Goal: Task Accomplishment & Management: Manage account settings

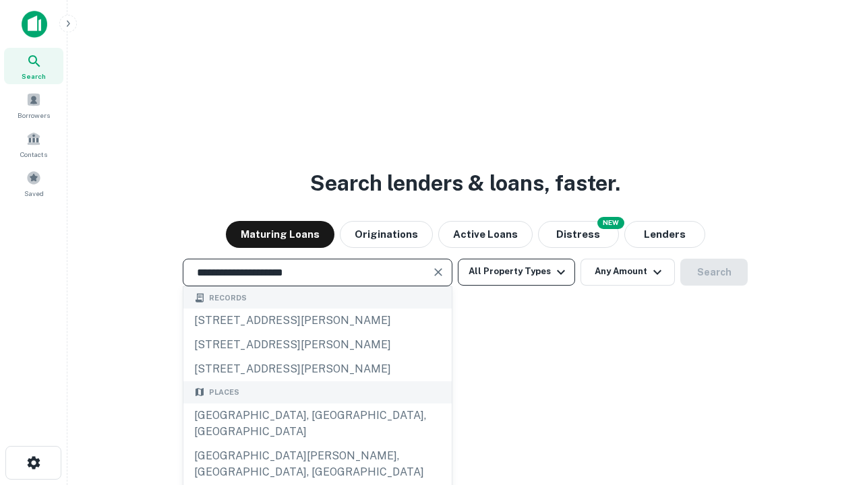
click at [317, 444] on div "[GEOGRAPHIC_DATA], [GEOGRAPHIC_DATA], [GEOGRAPHIC_DATA]" at bounding box center [317, 424] width 268 height 40
type input "**********"
click at [517, 272] on button "All Property Types" at bounding box center [516, 272] width 117 height 27
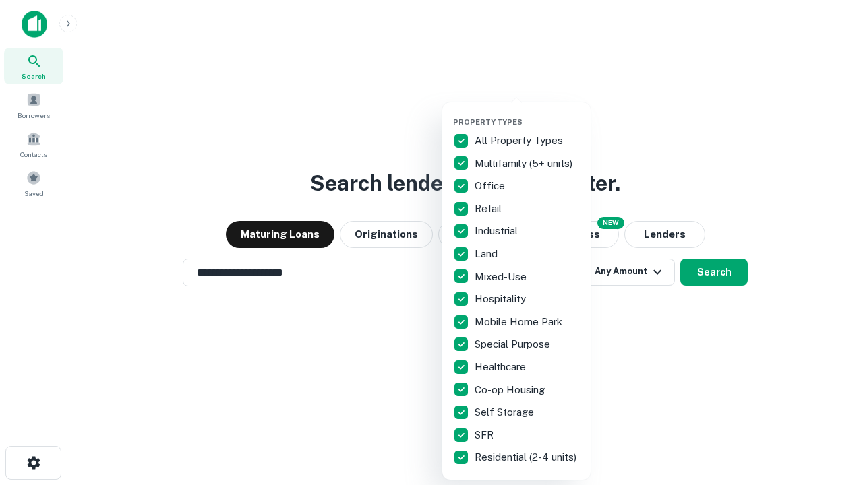
click at [527, 113] on button "button" at bounding box center [527, 113] width 148 height 1
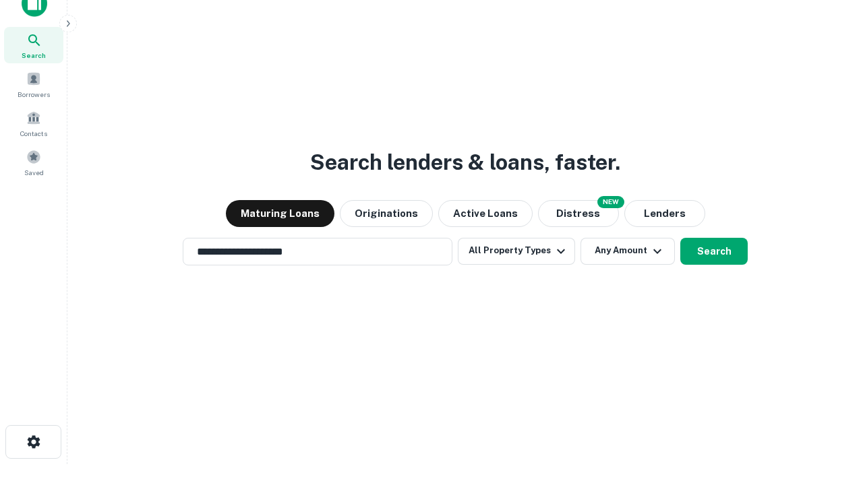
scroll to position [8, 163]
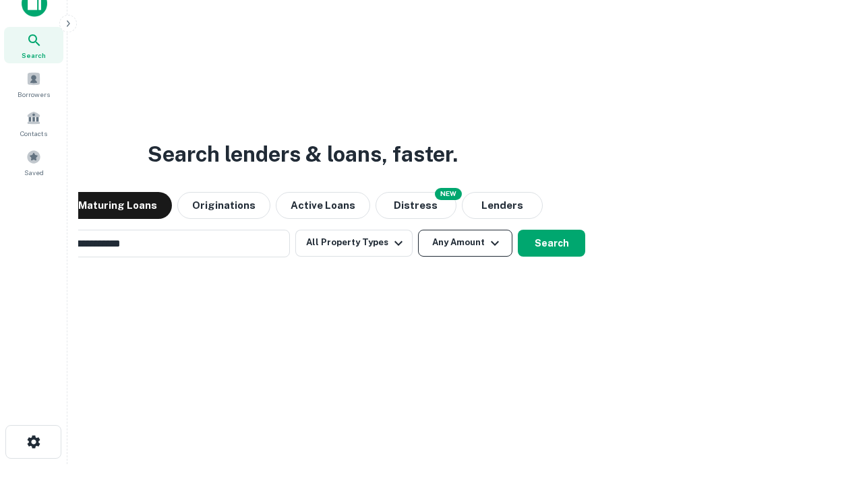
click at [418, 230] on button "Any Amount" at bounding box center [465, 243] width 94 height 27
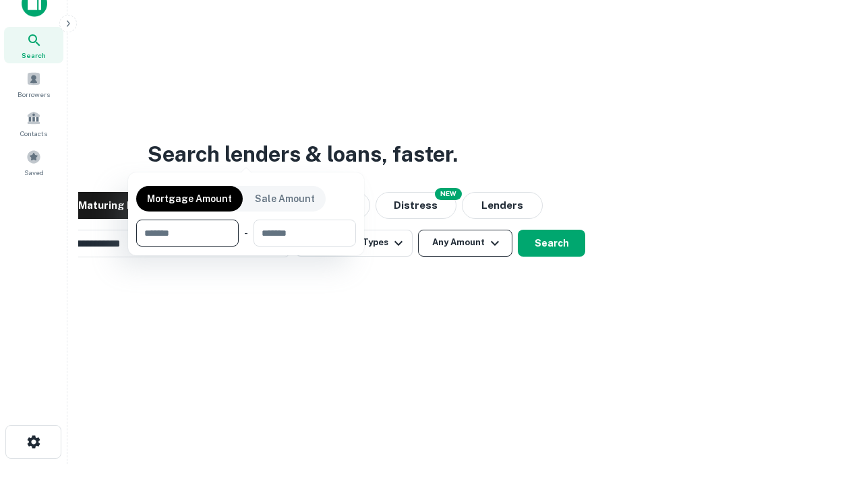
scroll to position [22, 0]
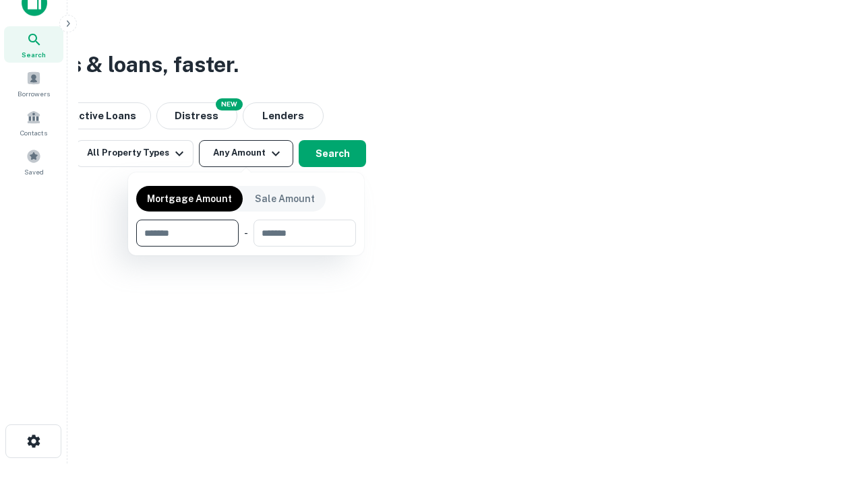
type input "*******"
click at [246, 247] on button "button" at bounding box center [246, 247] width 220 height 1
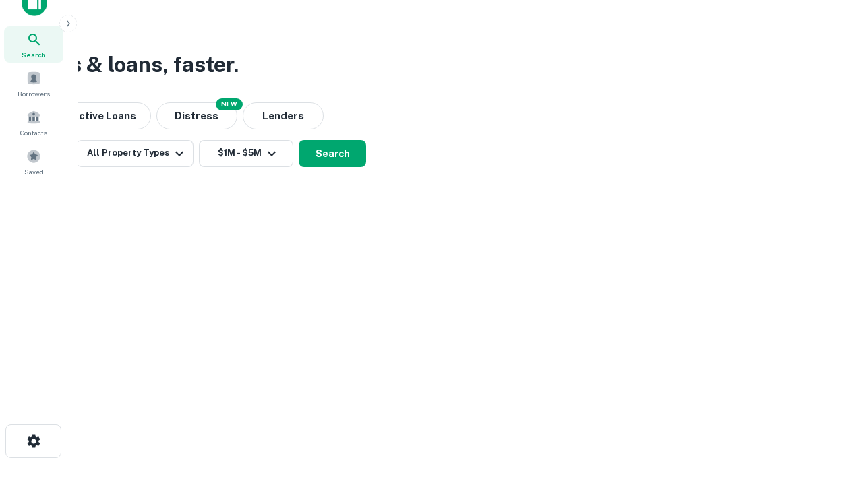
scroll to position [8, 249]
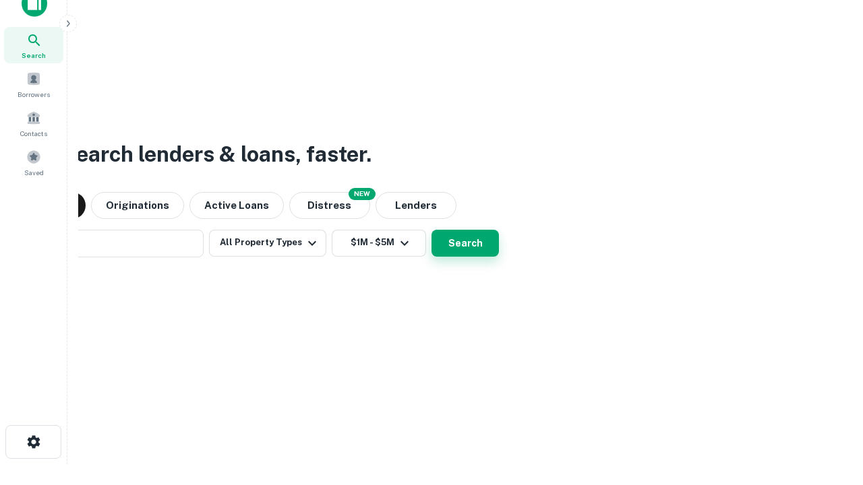
click at [432, 230] on button "Search" at bounding box center [465, 243] width 67 height 27
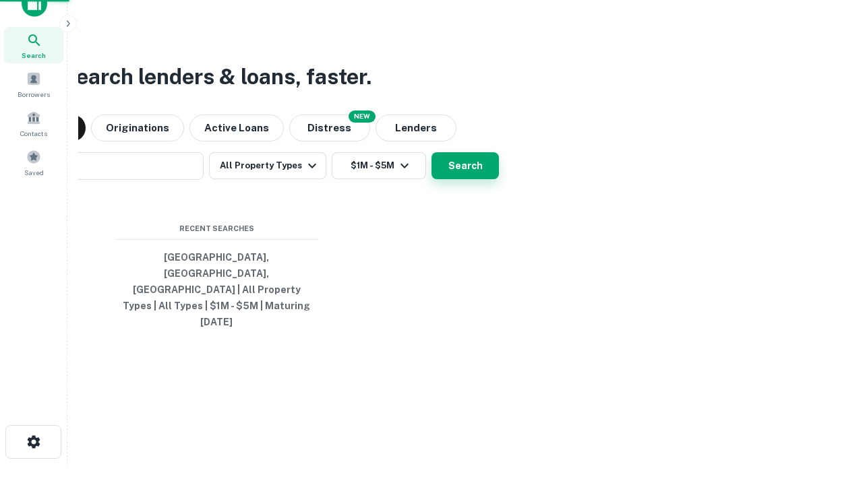
scroll to position [36, 382]
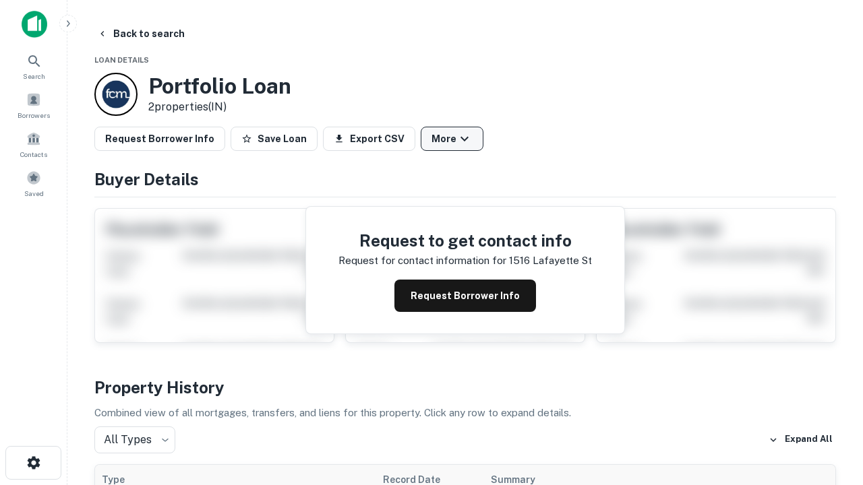
click at [452, 139] on button "More" at bounding box center [452, 139] width 63 height 24
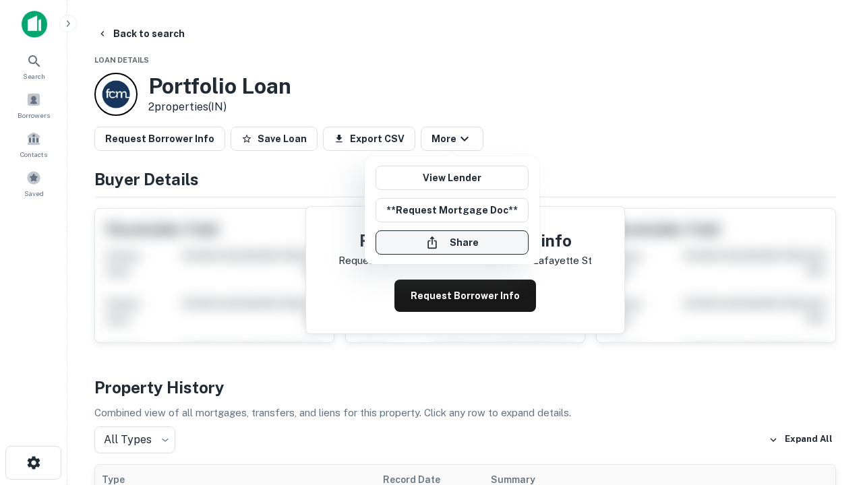
click at [452, 243] on button "Share" at bounding box center [452, 243] width 153 height 24
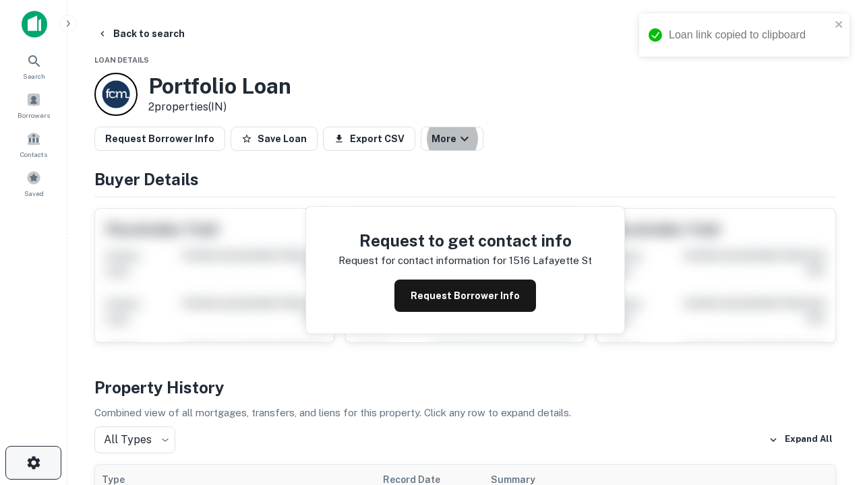
click at [33, 463] on icon "button" at bounding box center [34, 463] width 16 height 16
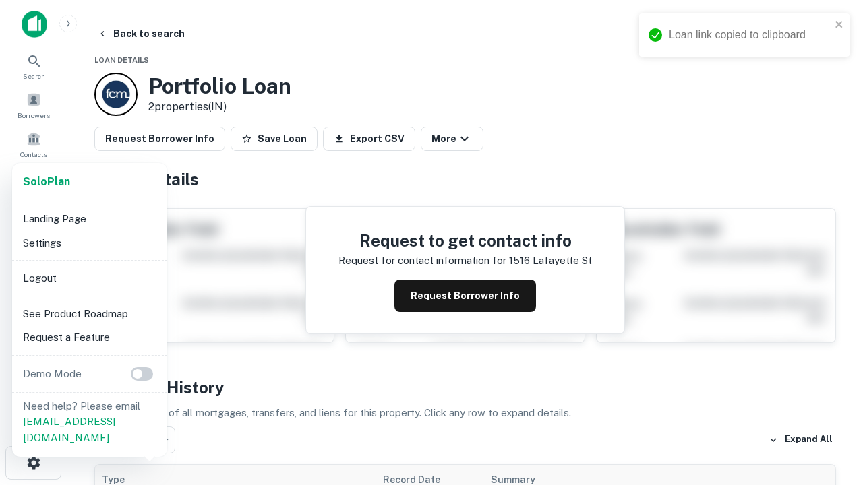
click at [89, 278] on li "Logout" at bounding box center [90, 278] width 144 height 24
